Goal: Information Seeking & Learning: Learn about a topic

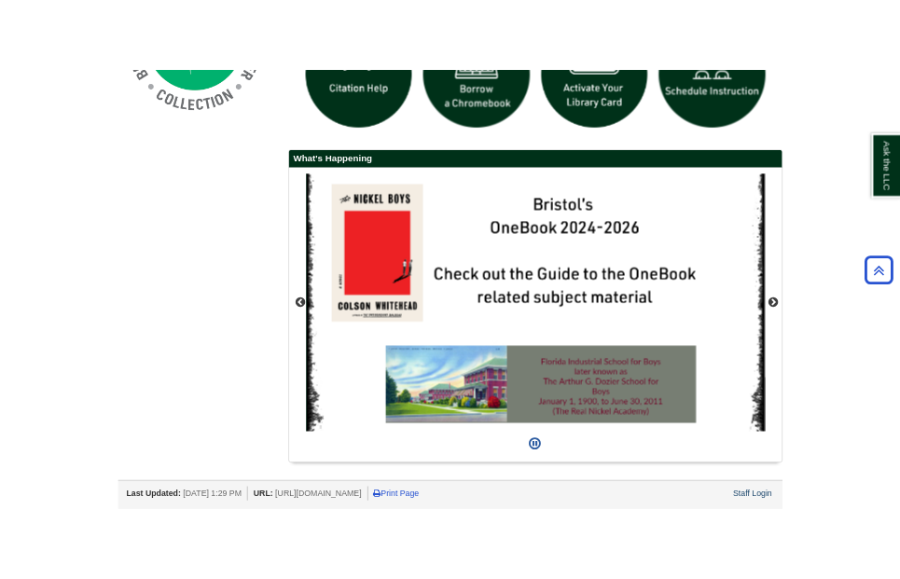
scroll to position [1000, 0]
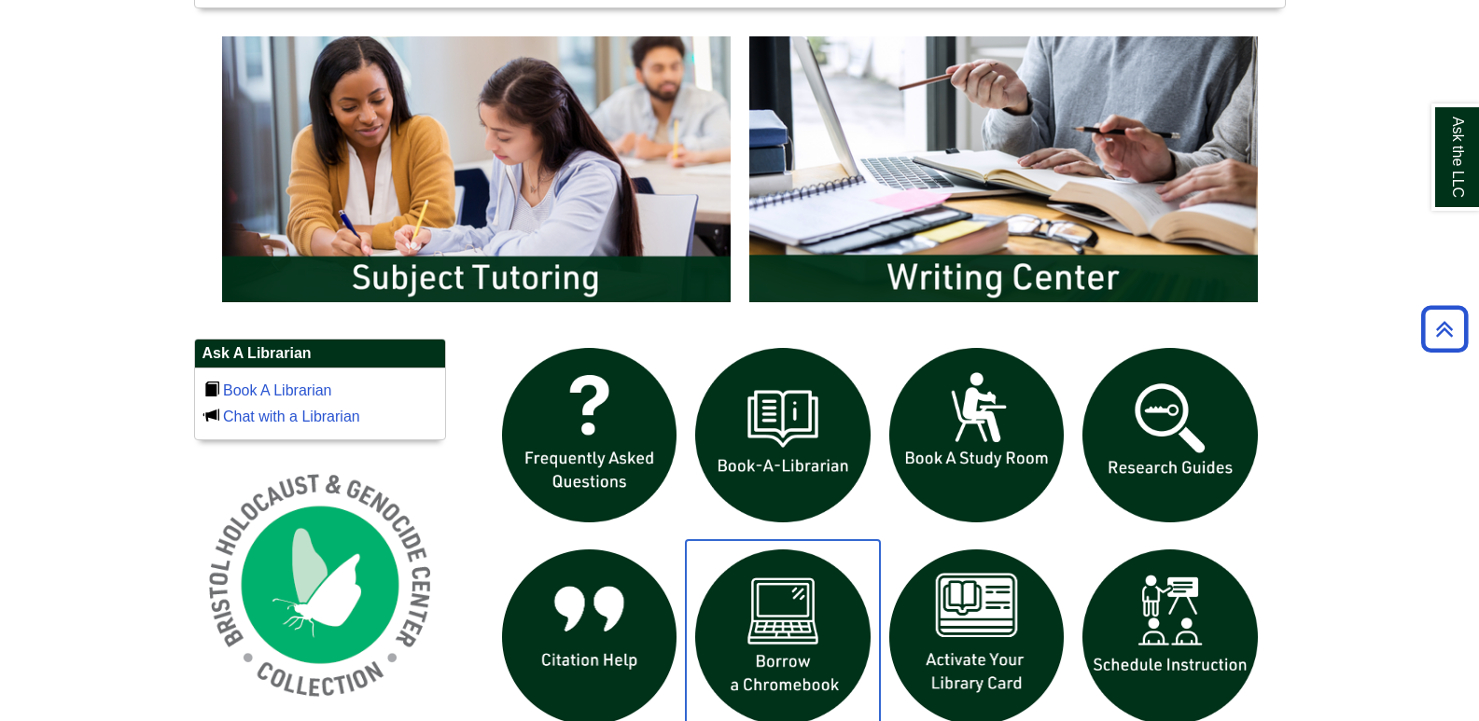
click at [785, 624] on img "slideshow" at bounding box center [783, 637] width 194 height 194
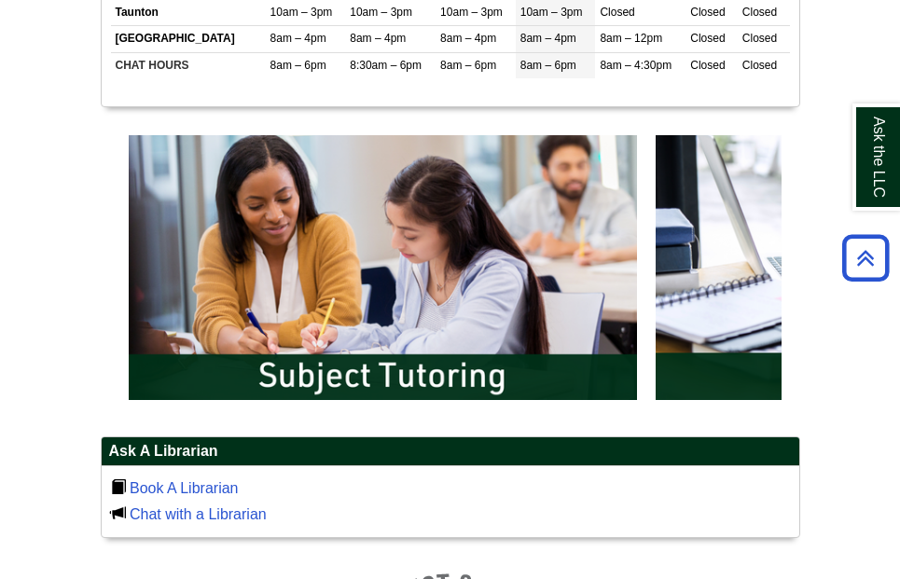
scroll to position [71, 698]
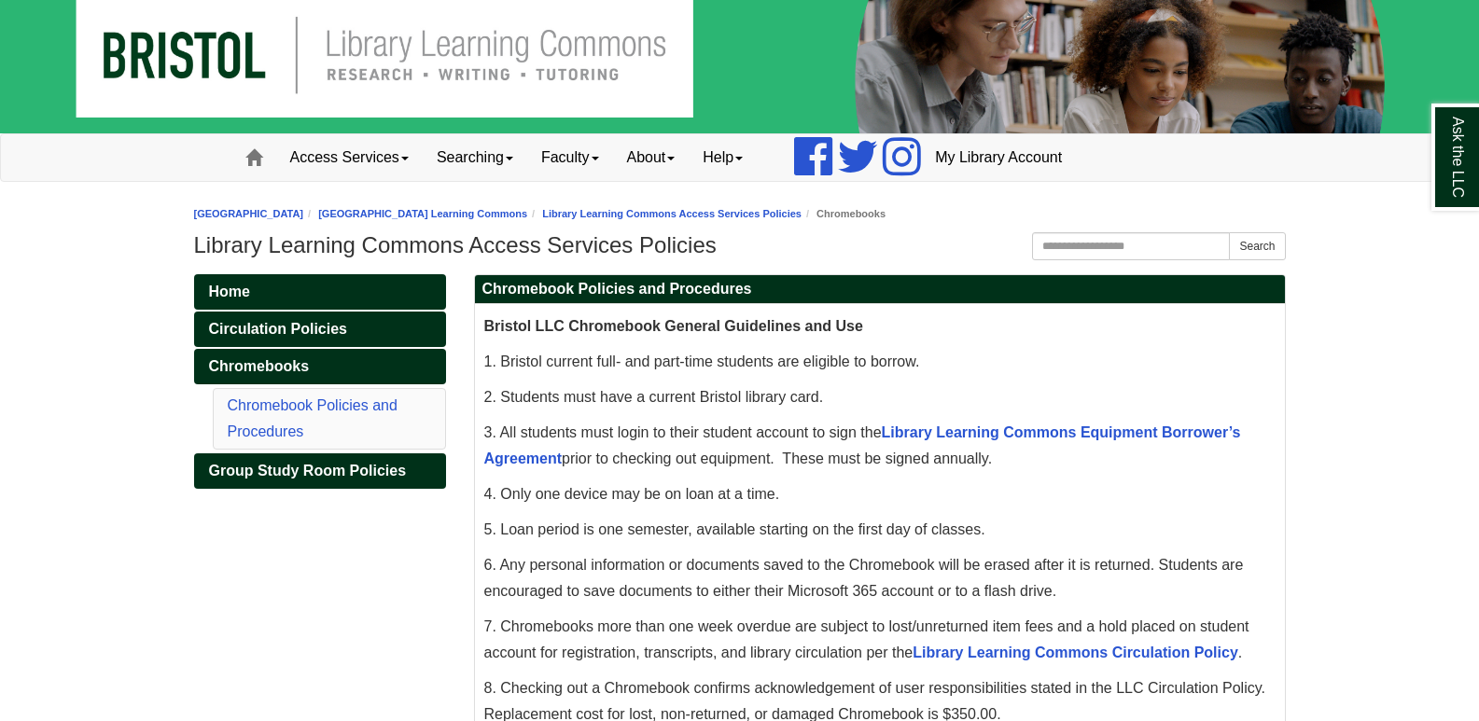
scroll to position [21, 0]
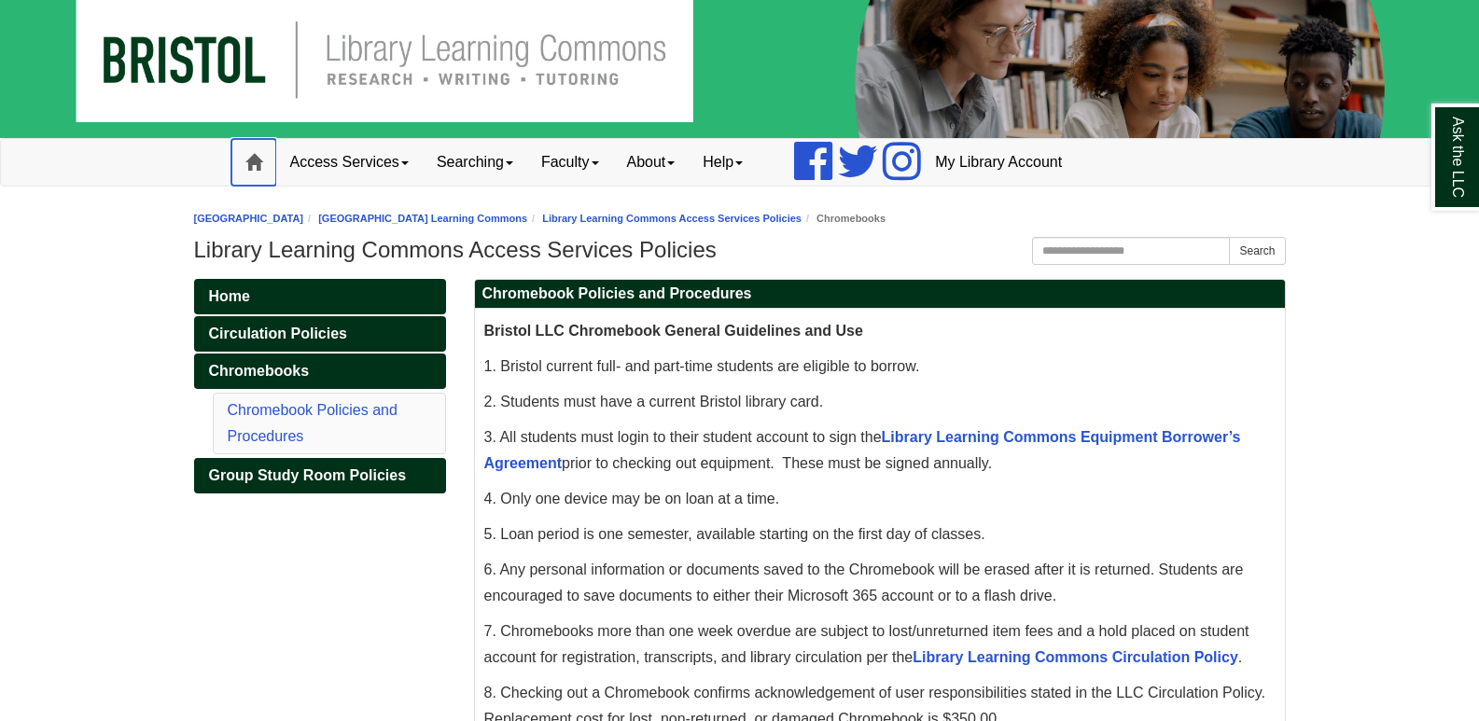
click at [267, 168] on link "Home" at bounding box center [253, 162] width 45 height 47
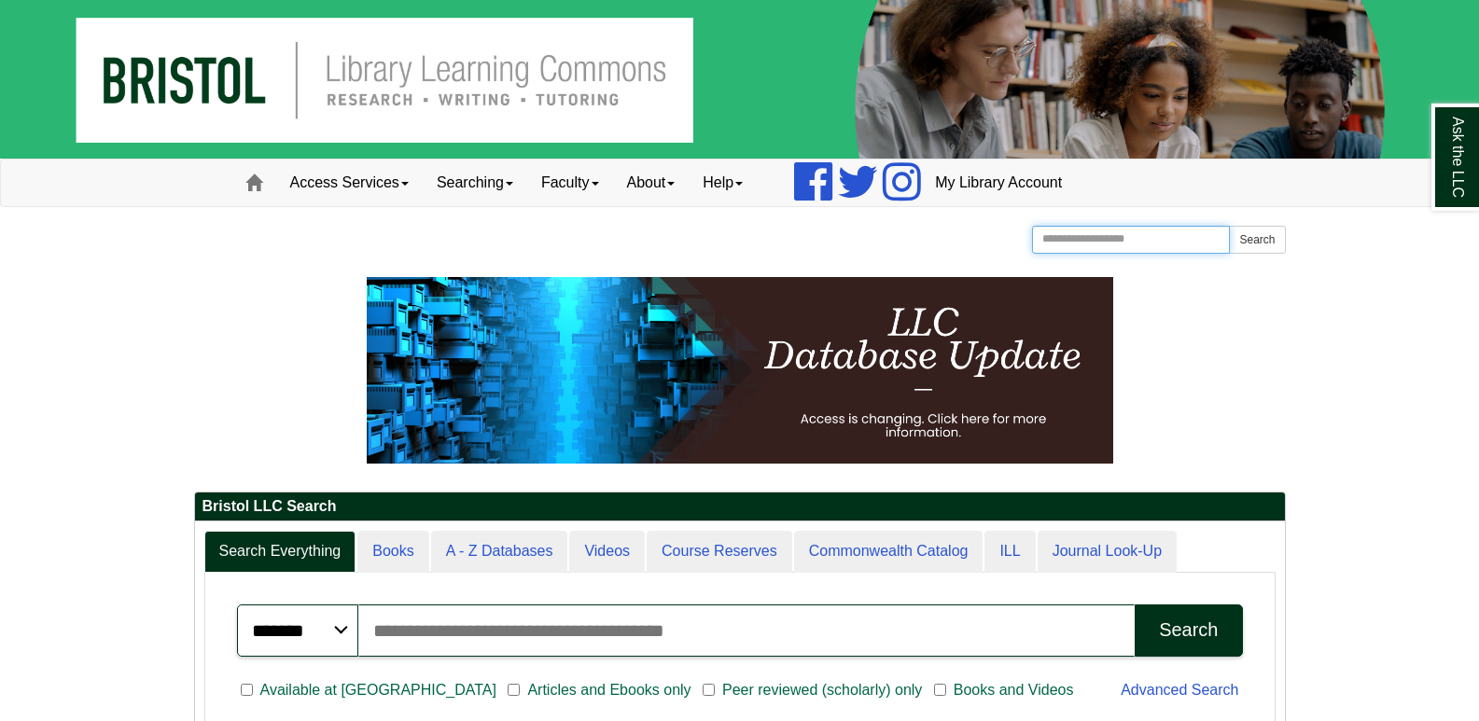
click at [1124, 243] on input "Search the Website" at bounding box center [1131, 240] width 199 height 28
type input "**********"
click at [1229, 226] on button "Search" at bounding box center [1257, 240] width 56 height 28
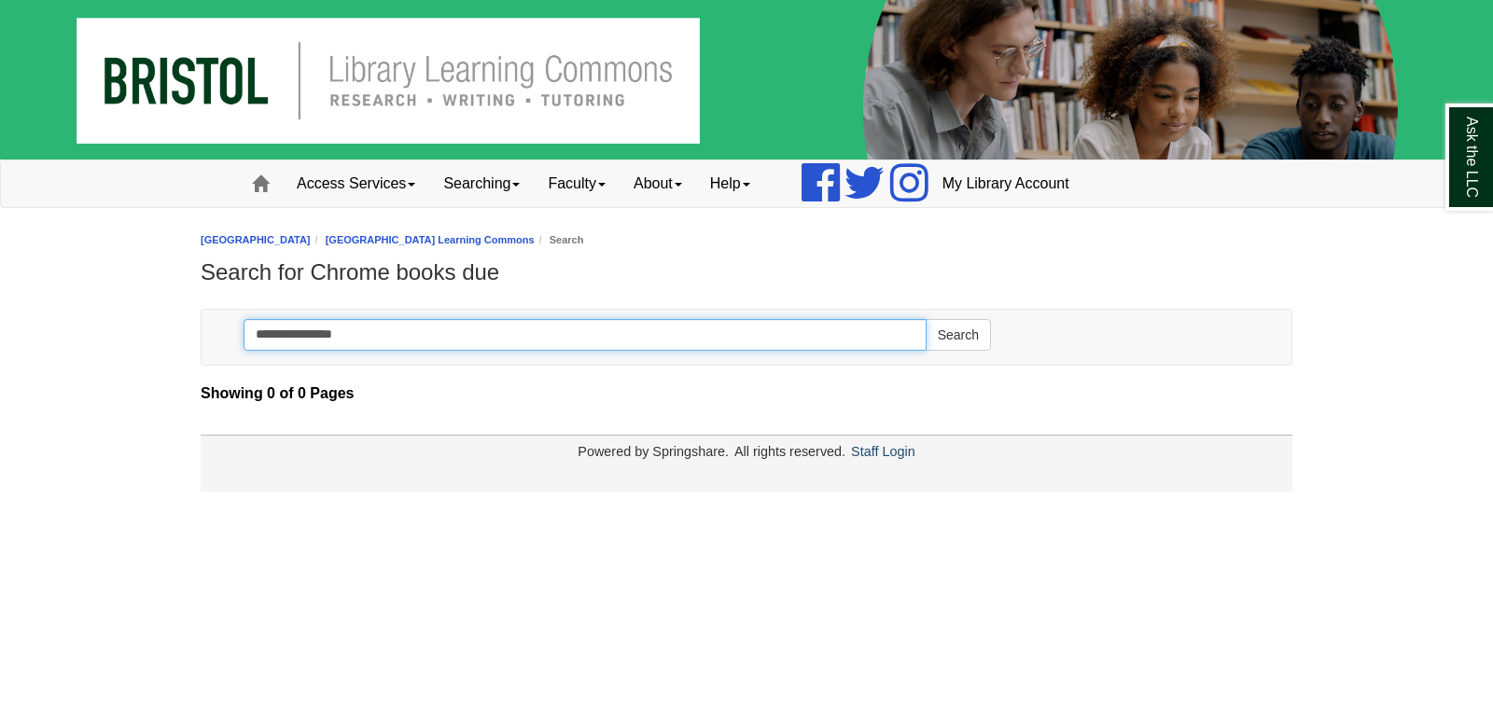
click at [732, 344] on input "**********" at bounding box center [585, 335] width 683 height 32
type input "*"
type input "**********"
click at [926, 319] on button "Search" at bounding box center [958, 335] width 65 height 32
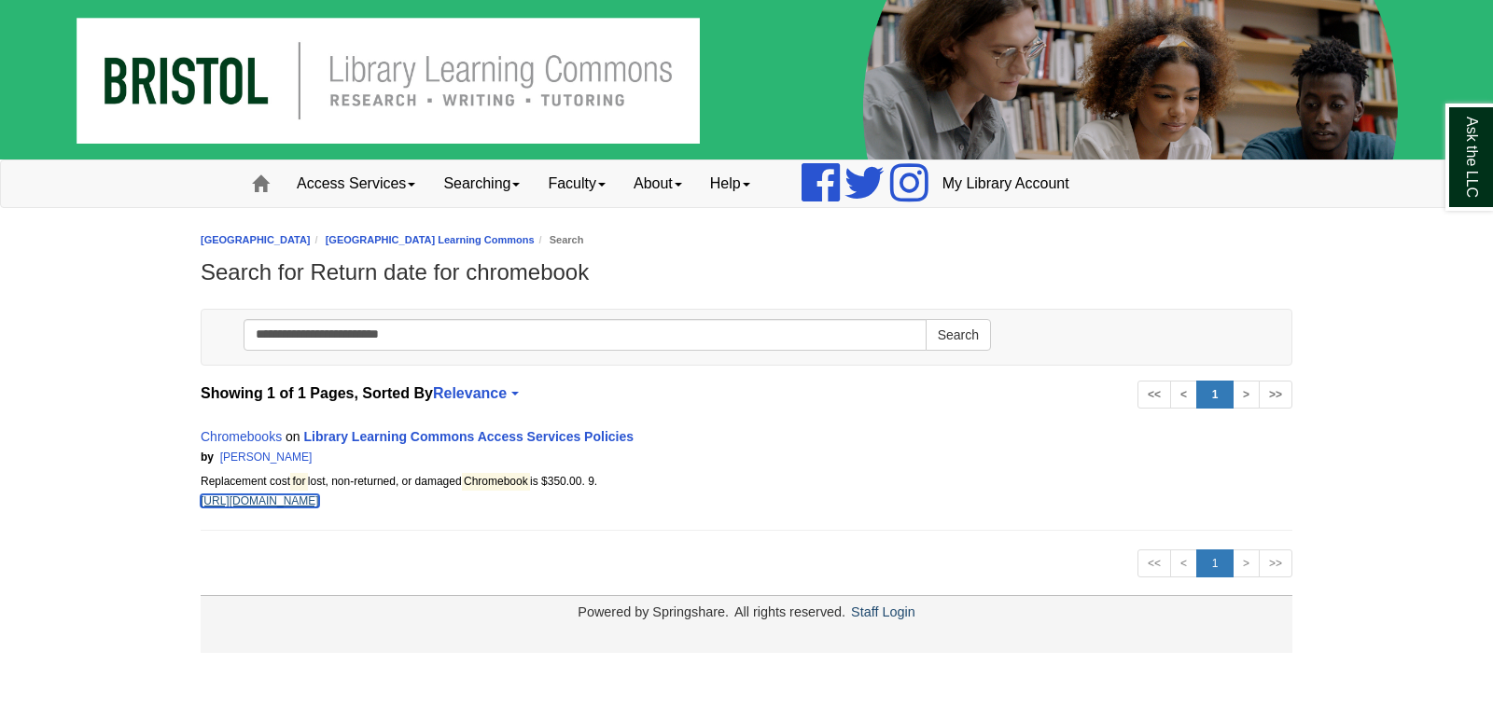
click at [298, 500] on link "https://libguides.bristolcc.edu/access_services_policies/chromebook" at bounding box center [260, 501] width 118 height 13
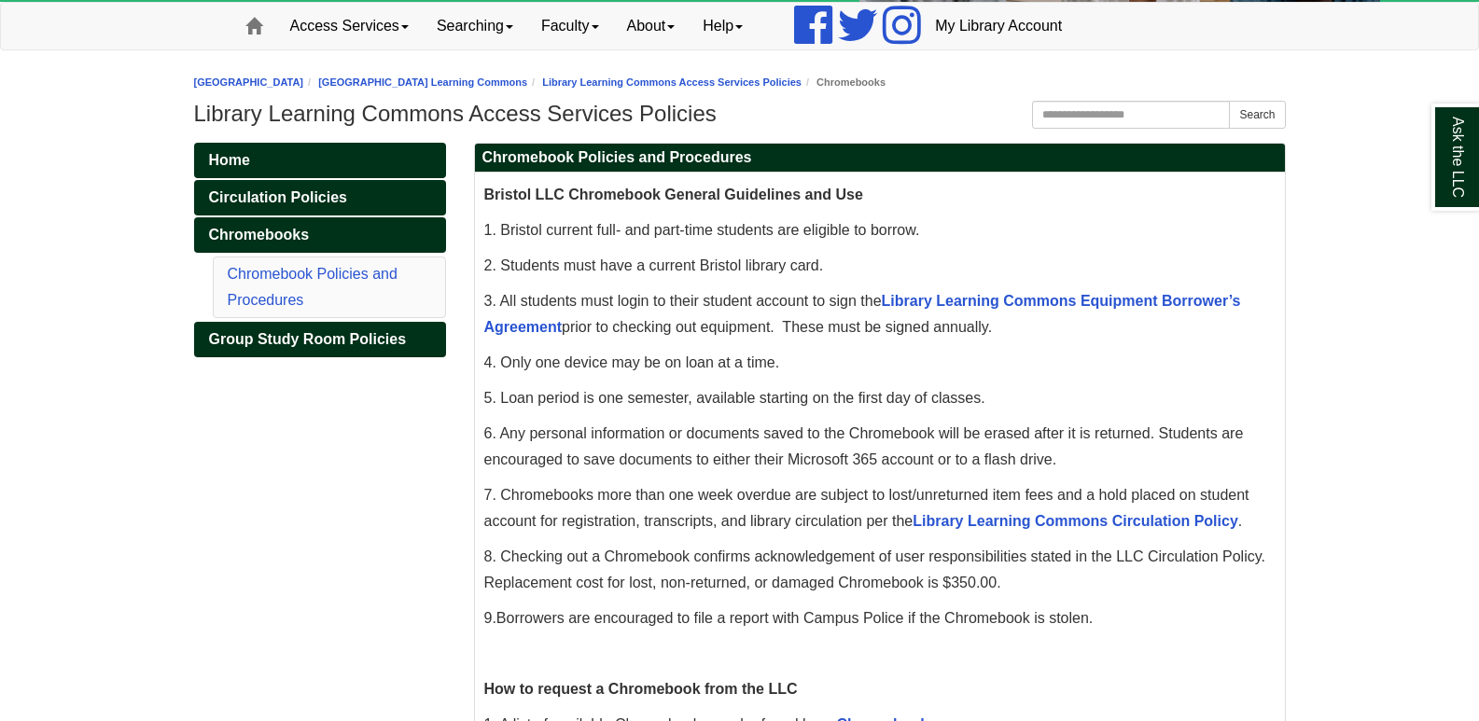
scroll to position [165, 0]
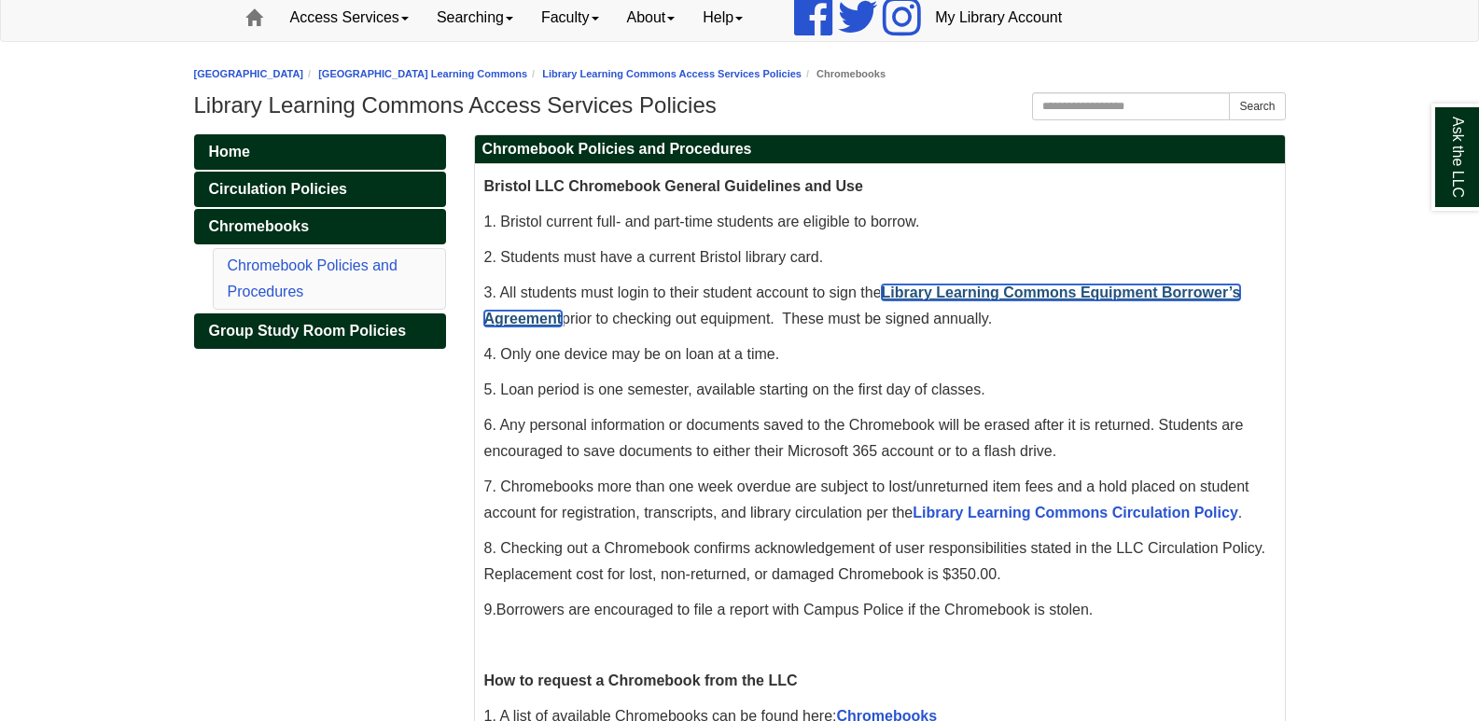
click at [996, 295] on link "Library Learning Commons Equipment Borrower’s Agreement" at bounding box center [862, 306] width 757 height 42
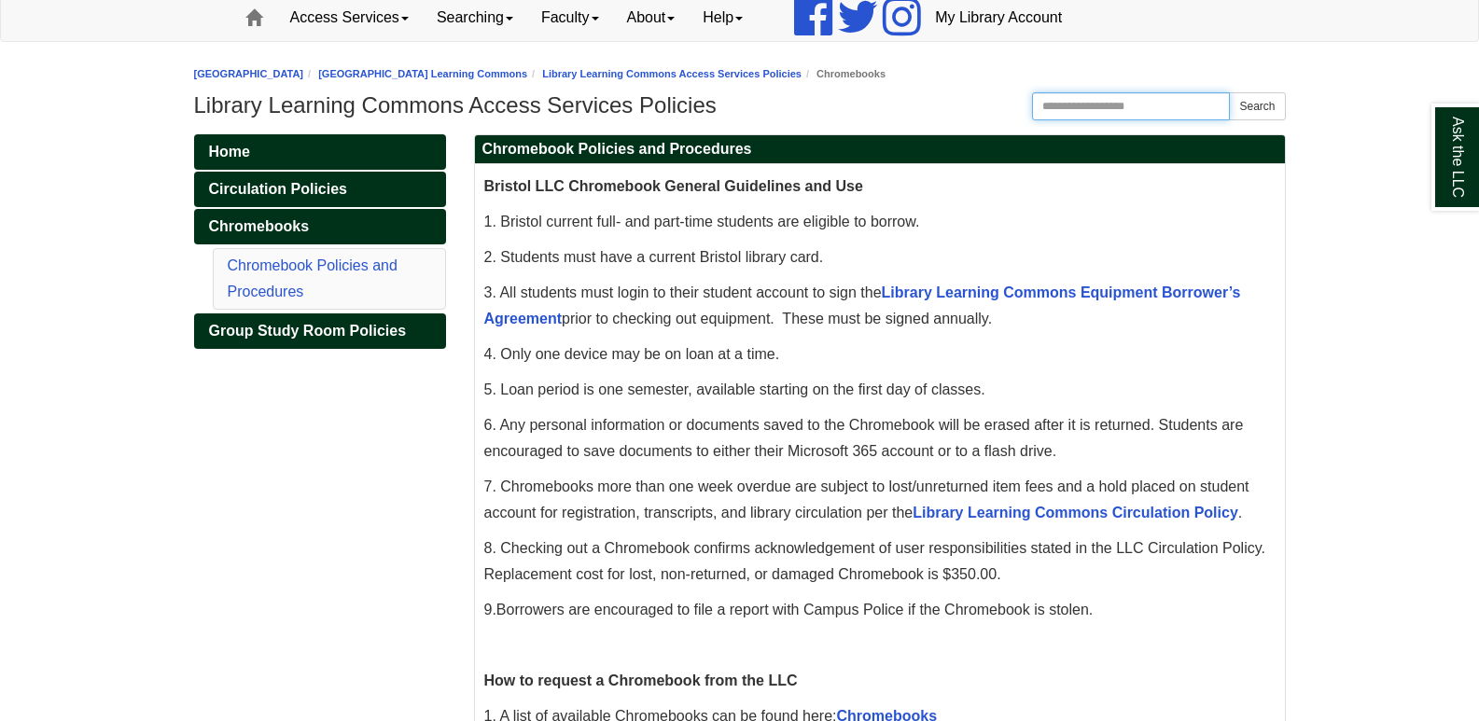
click at [1147, 100] on input "Search the Website" at bounding box center [1131, 106] width 199 height 28
type input "*********"
click at [234, 149] on span "Home" at bounding box center [229, 152] width 41 height 16
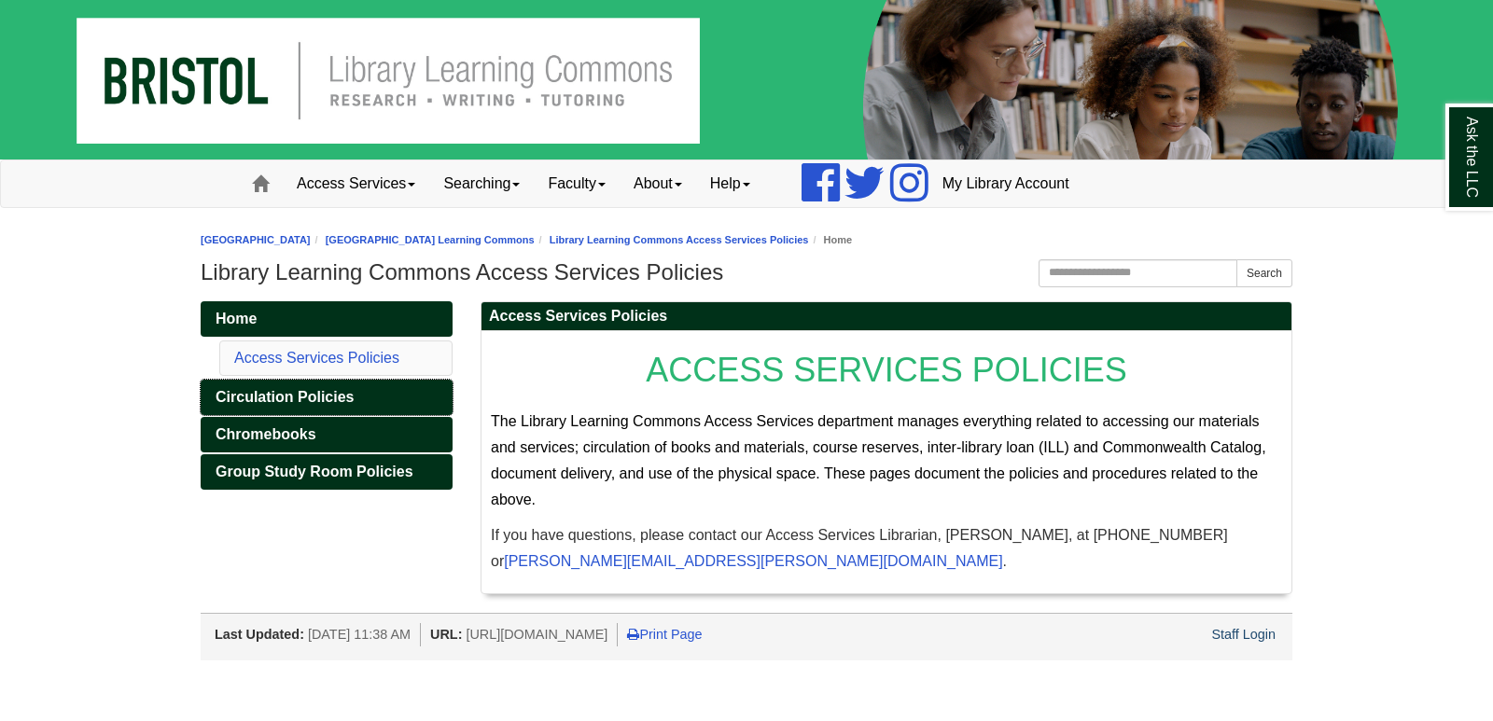
click at [292, 391] on span "Circulation Policies" at bounding box center [285, 397] width 138 height 16
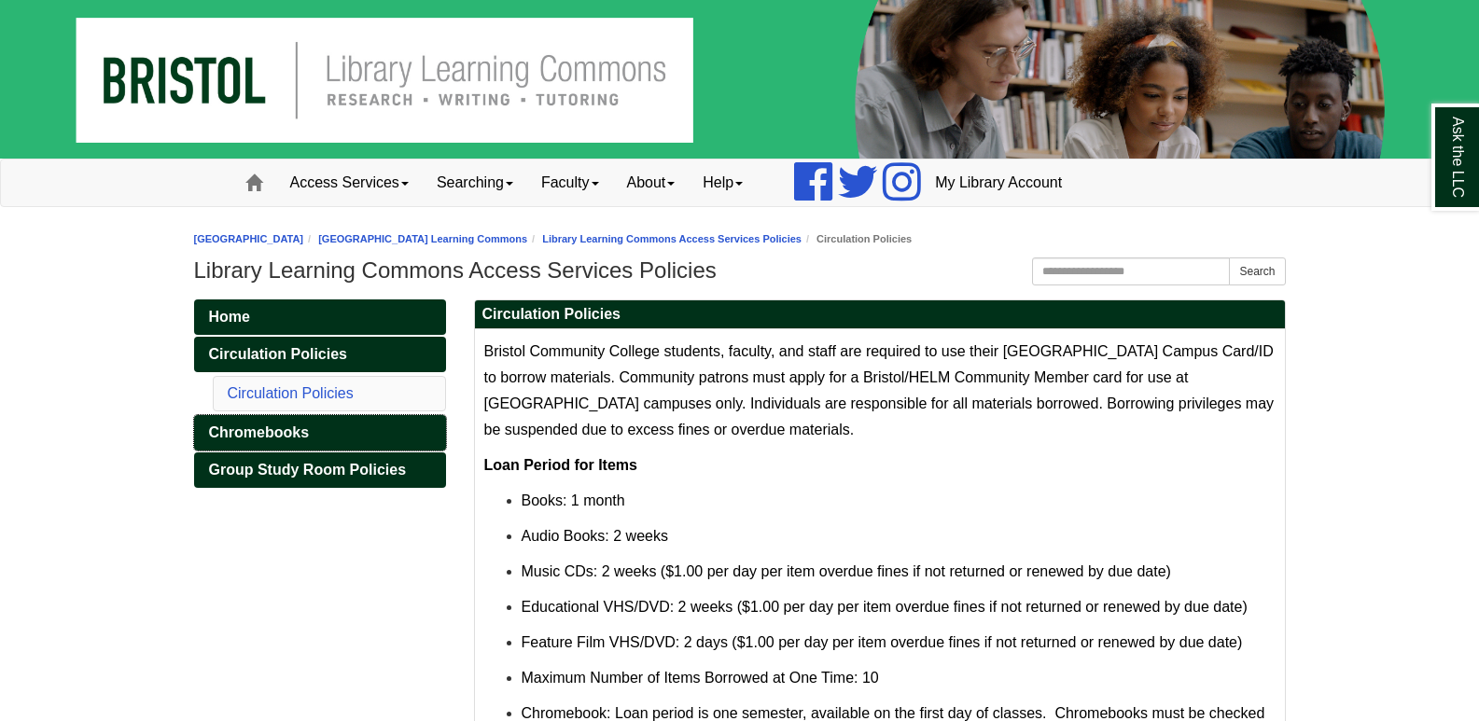
click at [257, 432] on span "Chromebooks" at bounding box center [259, 433] width 101 height 16
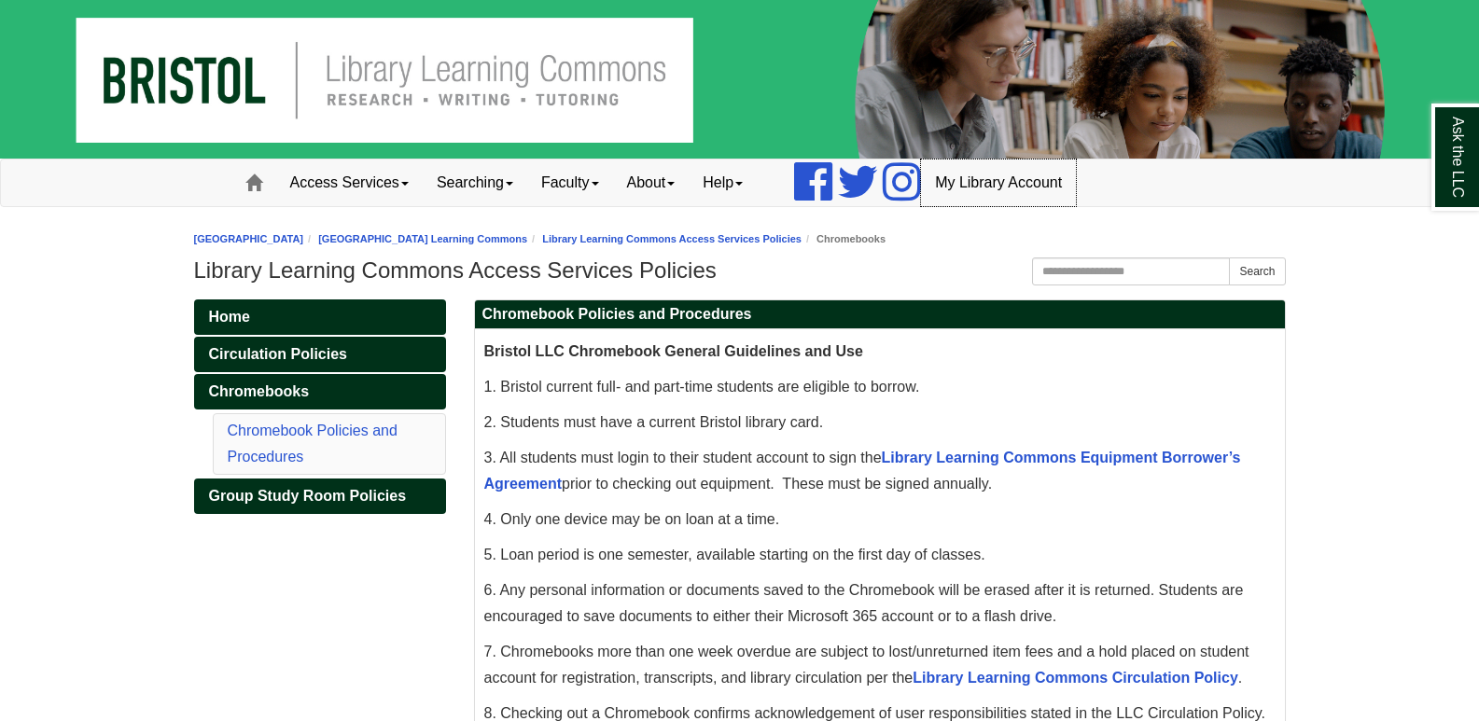
click at [998, 183] on link "My Library Account" at bounding box center [998, 183] width 155 height 47
